Goal: Check status: Check status

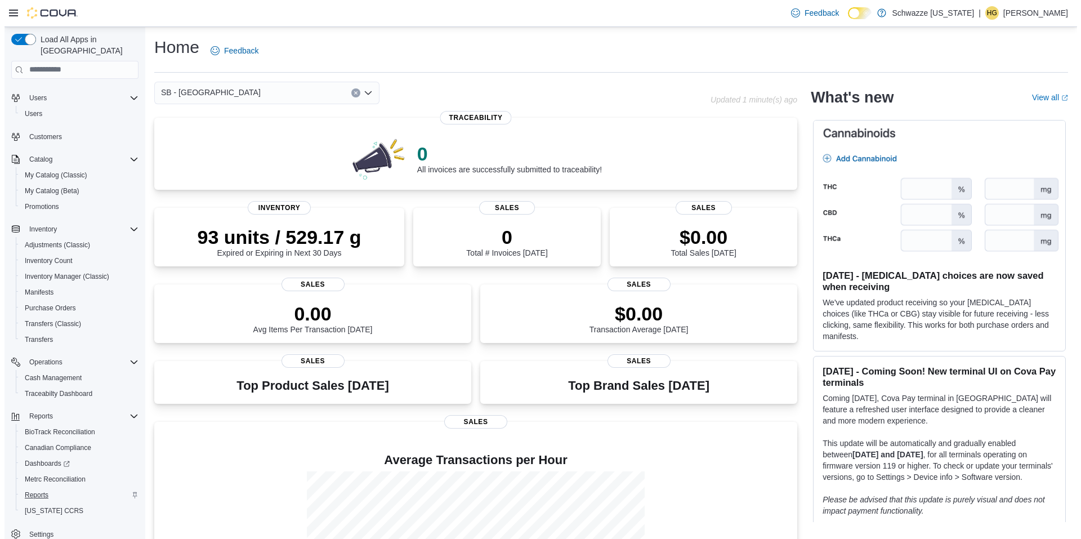
scroll to position [29, 0]
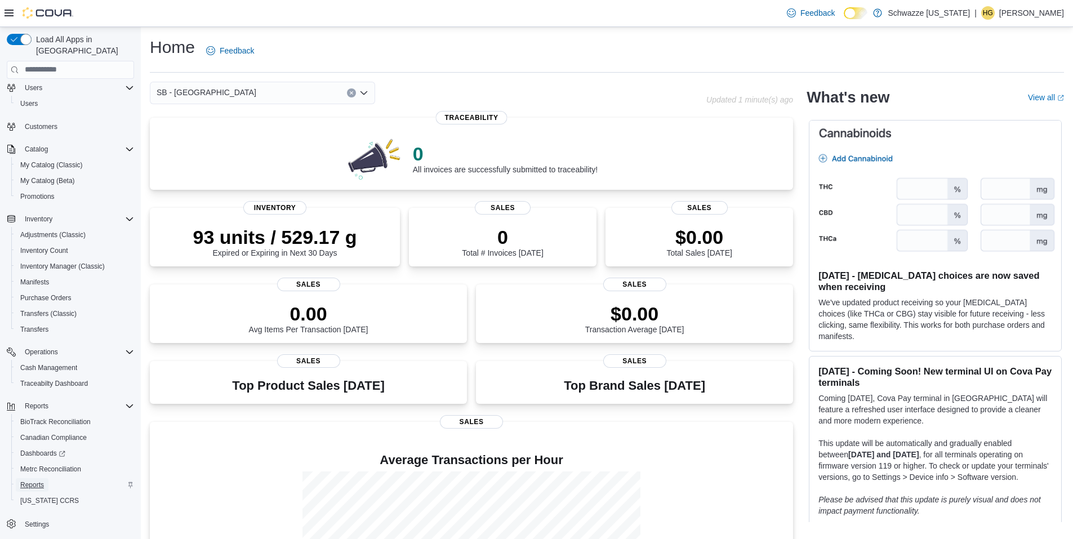
click at [32, 480] on span "Reports" at bounding box center [32, 484] width 24 height 9
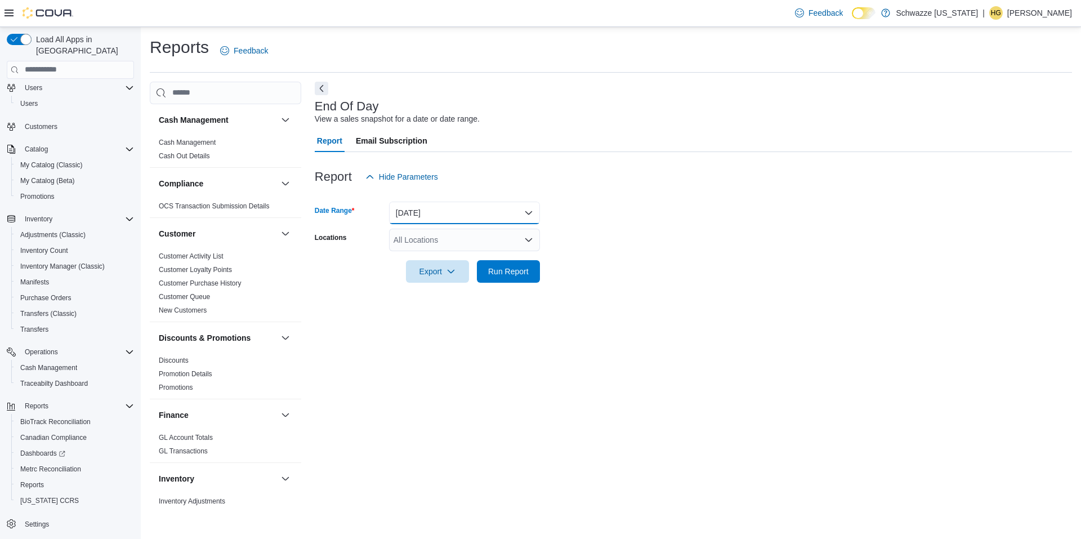
click at [431, 217] on button "Today" at bounding box center [464, 213] width 151 height 23
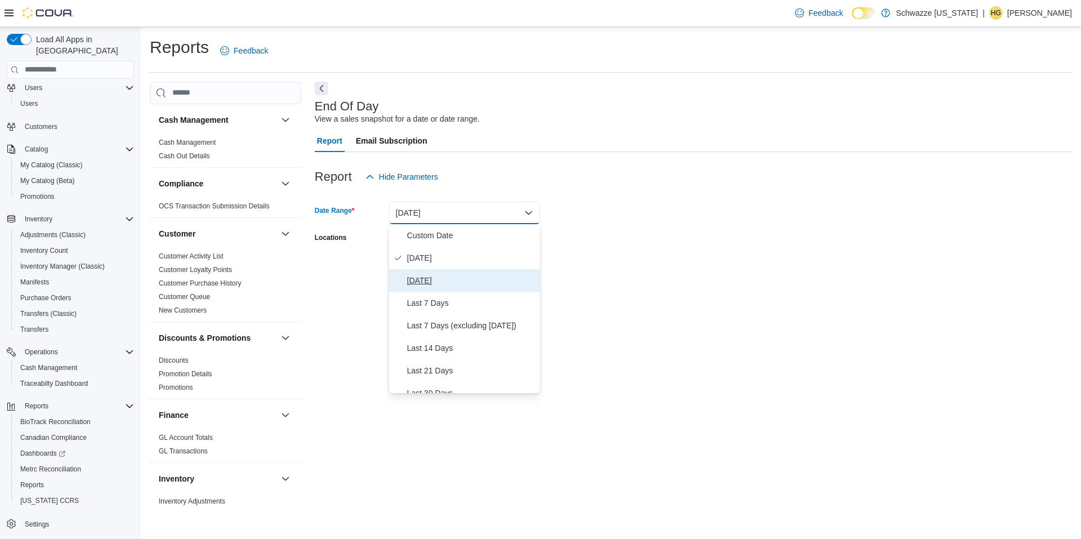
click at [432, 275] on span "Yesterday" at bounding box center [471, 281] width 128 height 14
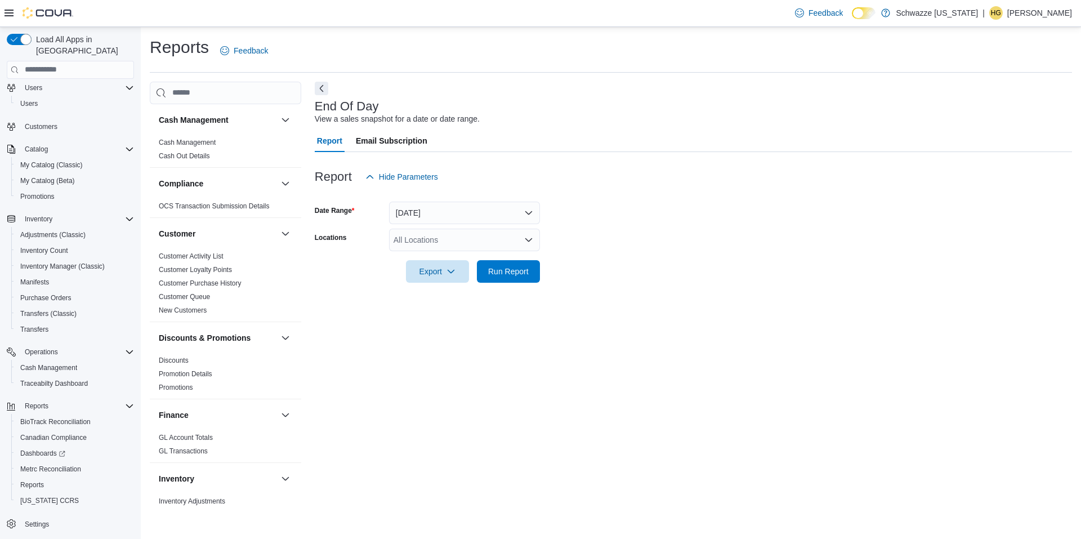
click at [439, 240] on div "All Locations" at bounding box center [464, 240] width 151 height 23
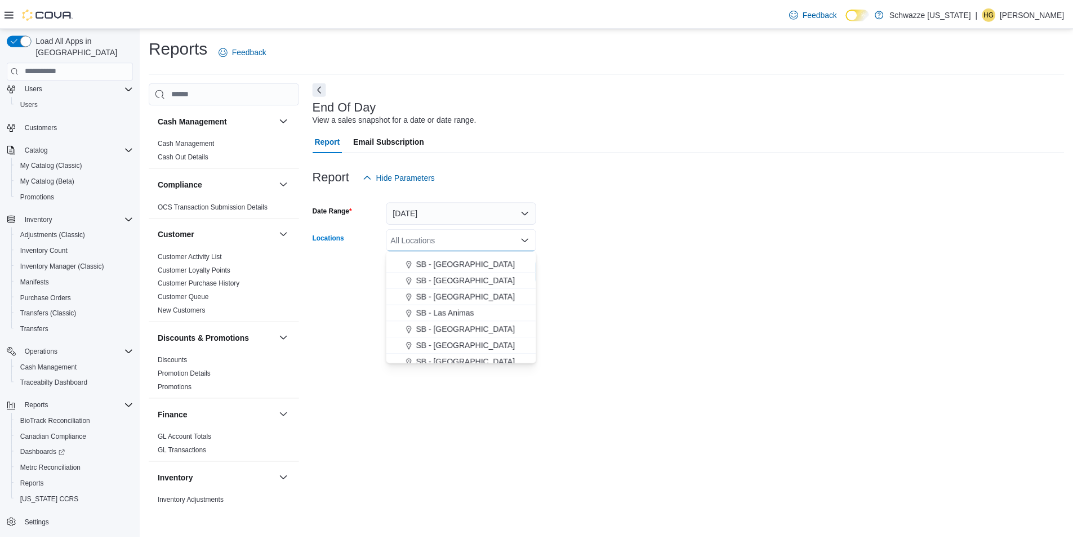
scroll to position [451, 0]
click at [477, 282] on span "SB - North Denver" at bounding box center [469, 281] width 100 height 11
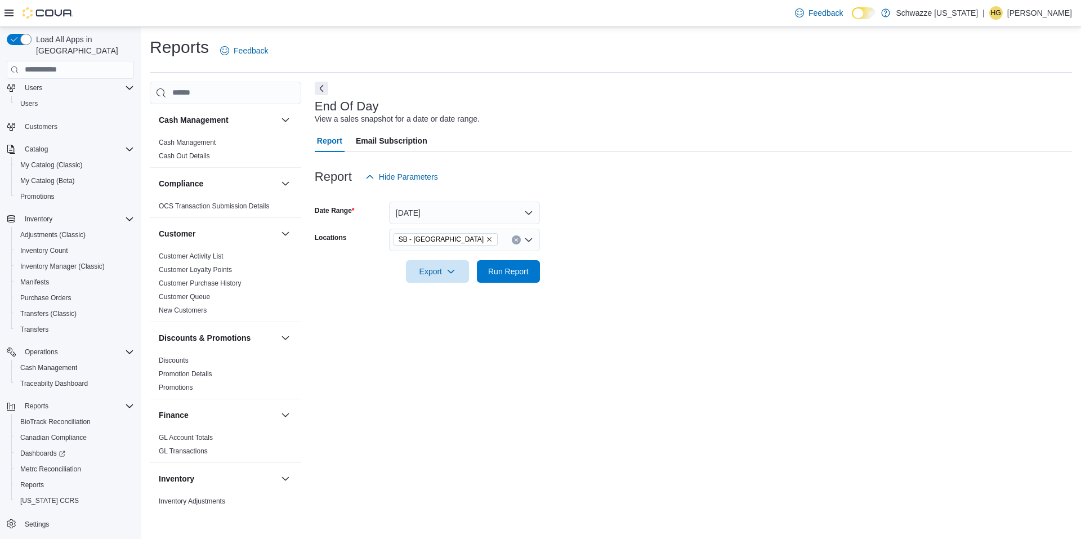
click at [641, 266] on form "Date Range Yesterday Locations SB - North Denver Export Run Report" at bounding box center [693, 235] width 757 height 95
click at [533, 264] on span "Run Report" at bounding box center [509, 271] width 50 height 23
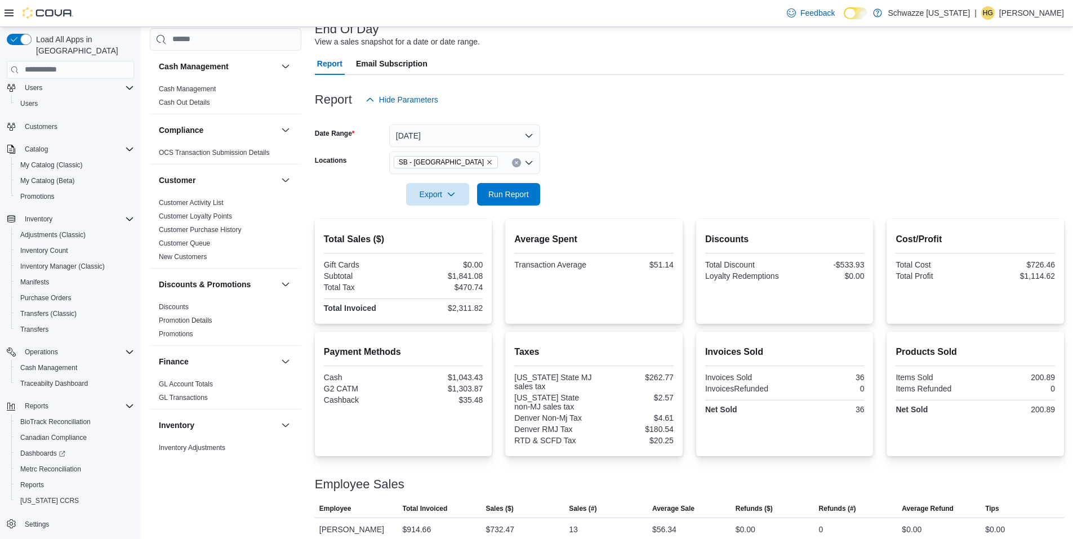
scroll to position [158, 0]
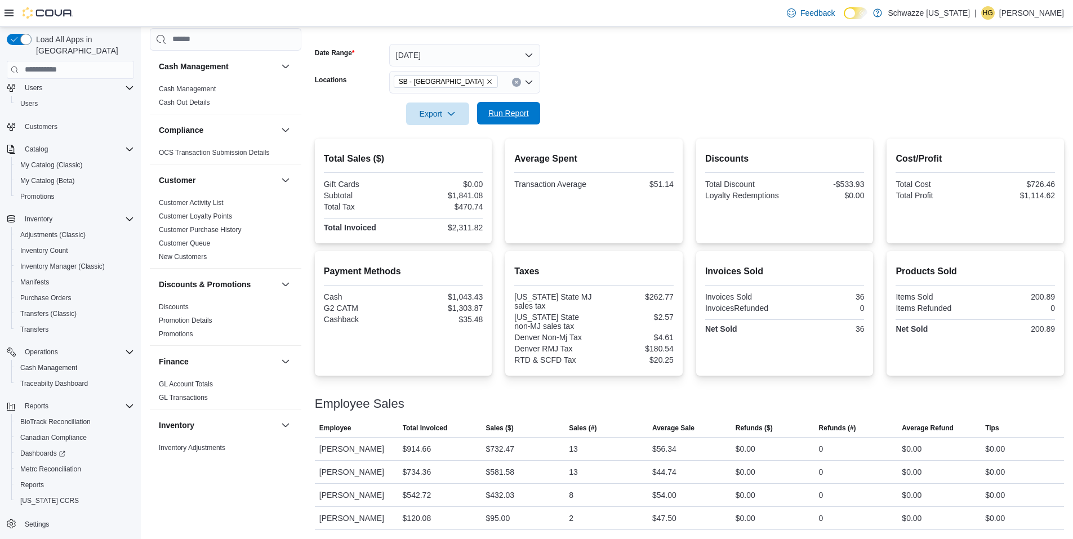
click at [529, 106] on span "Run Report" at bounding box center [509, 113] width 50 height 23
click at [449, 53] on button "Yesterday" at bounding box center [464, 55] width 151 height 23
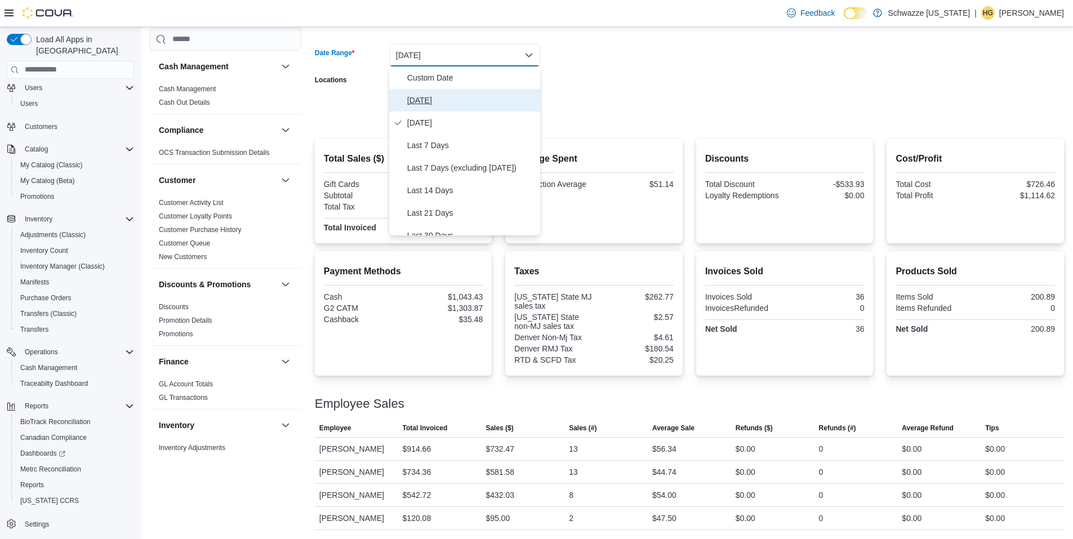
click at [460, 105] on span "Today" at bounding box center [471, 100] width 128 height 14
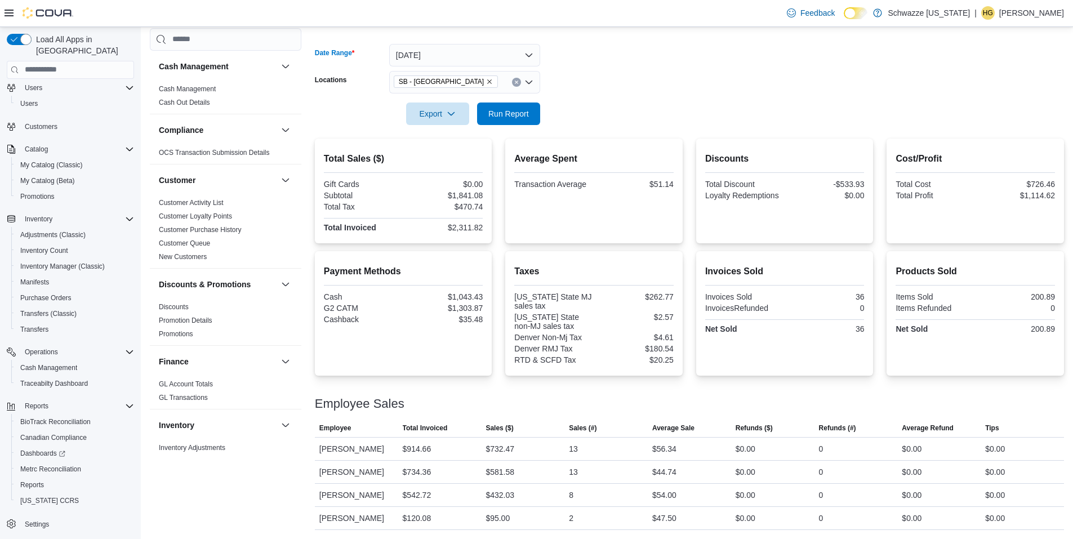
drag, startPoint x: 629, startPoint y: 107, endPoint x: 503, endPoint y: 127, distance: 127.2
click at [629, 108] on form "Date Range Today Locations SB - North Denver Export Run Report" at bounding box center [689, 77] width 749 height 95
click at [503, 127] on div at bounding box center [689, 132] width 749 height 14
click at [507, 120] on span "Run Report" at bounding box center [509, 113] width 50 height 23
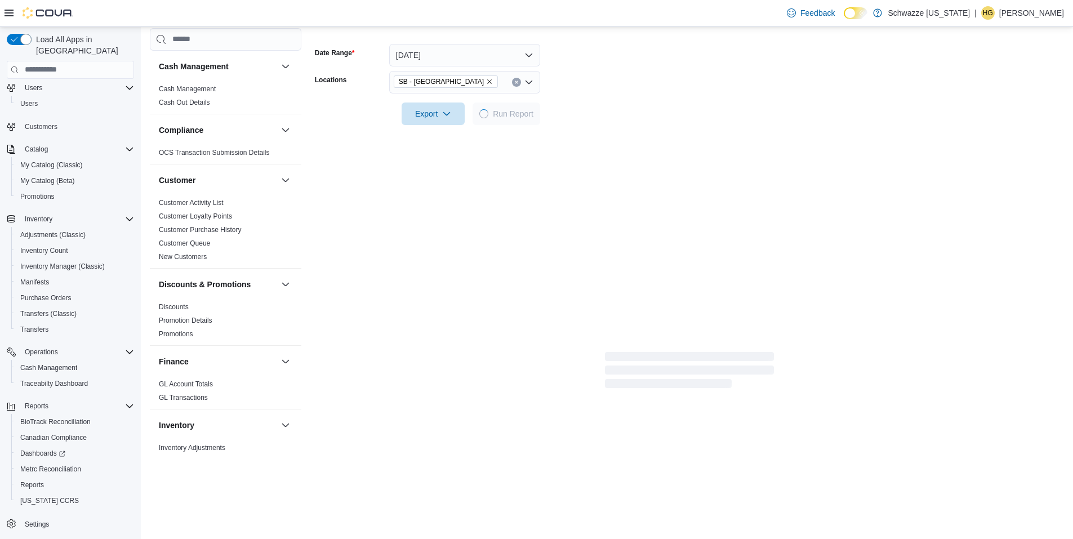
scroll to position [57, 0]
